Goal: Find specific page/section: Find specific page/section

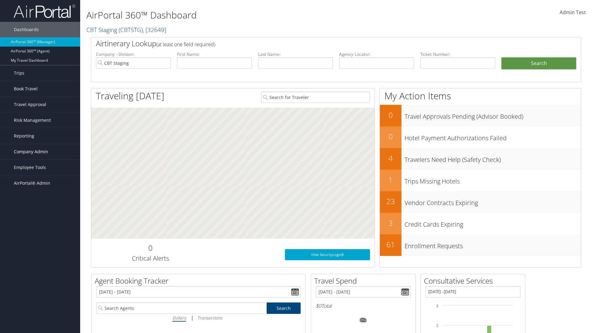
click at [40, 152] on span "Company Admin" at bounding box center [31, 151] width 34 height 15
click at [0, 0] on link "Consultative Services" at bounding box center [0, 0] width 0 height 0
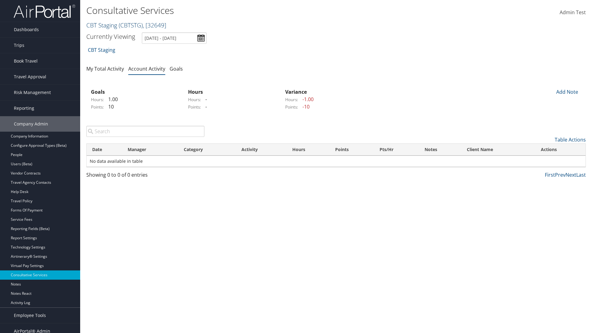
click at [102, 25] on link "CBT Staging ( CBTSTG ) , [ 32649 ]" at bounding box center [126, 25] width 80 height 8
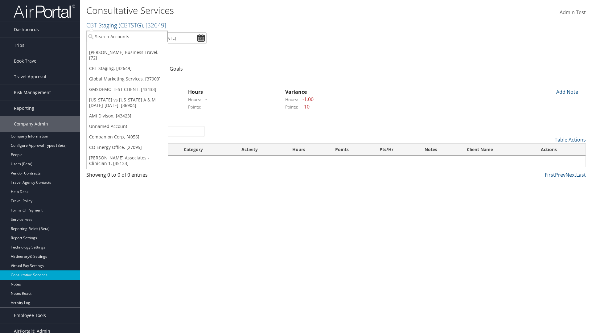
click at [127, 36] on input "search" at bounding box center [127, 36] width 81 height 11
type input "[PERSON_NAME] Business Travel"
click at [136, 48] on div "[PERSON_NAME] Business Travel (C10001), [72]" at bounding box center [135, 48] width 105 height 6
